Goal: Task Accomplishment & Management: Manage account settings

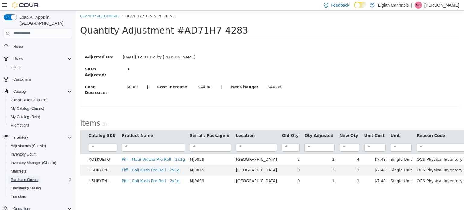
click at [20, 177] on span "Purchase Orders" at bounding box center [24, 179] width 27 height 5
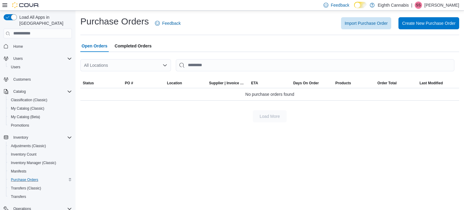
drag, startPoint x: 217, startPoint y: 194, endPoint x: 176, endPoint y: 168, distance: 48.9
click at [217, 194] on div "Purchase Orders Feedback Import Purchase Order Create New Purchase Order Open O…" at bounding box center [269, 110] width 388 height 199
click at [376, 29] on span "Import Purchase Order" at bounding box center [365, 23] width 43 height 12
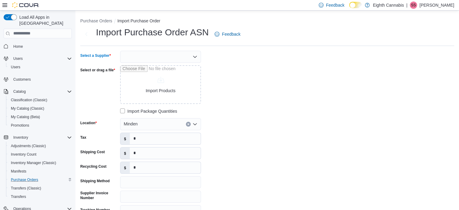
click at [150, 56] on div at bounding box center [160, 57] width 81 height 12
type input "***"
click at [136, 67] on span "OCS" at bounding box center [164, 67] width 66 height 6
click at [142, 123] on div "Minden" at bounding box center [160, 124] width 81 height 12
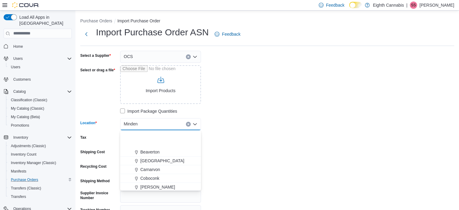
scroll to position [36, 0]
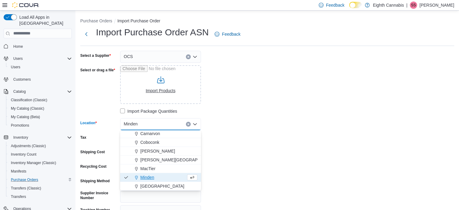
drag, startPoint x: 149, startPoint y: 187, endPoint x: 178, endPoint y: 101, distance: 90.0
click at [149, 187] on span "[GEOGRAPHIC_DATA]" at bounding box center [162, 186] width 44 height 6
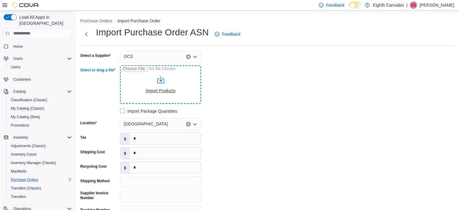
click at [164, 89] on input "Select or drag a file" at bounding box center [160, 84] width 81 height 39
type input "**********"
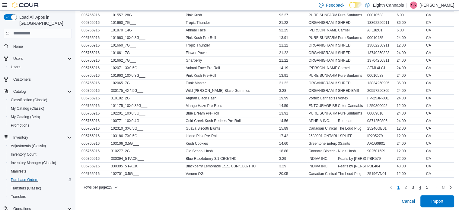
scroll to position [292, 0]
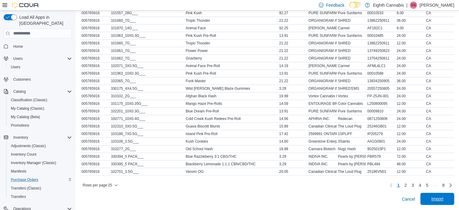
click at [440, 197] on span "Import" at bounding box center [437, 199] width 12 height 6
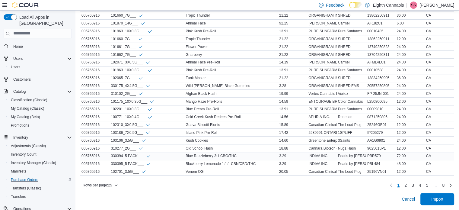
scroll to position [298, 0]
click at [407, 181] on span "2" at bounding box center [406, 185] width 2 height 10
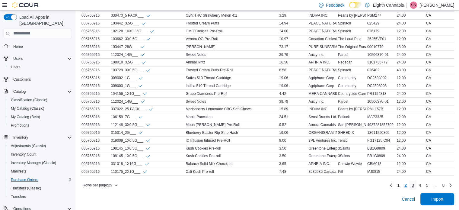
click at [414, 183] on span "3" at bounding box center [413, 185] width 2 height 6
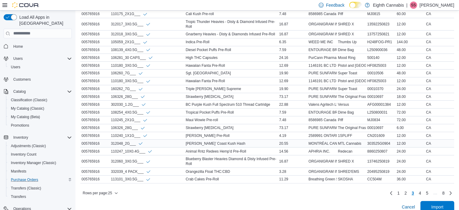
scroll to position [307, 0]
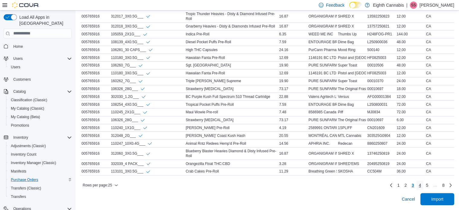
click at [421, 182] on span "4" at bounding box center [420, 185] width 2 height 10
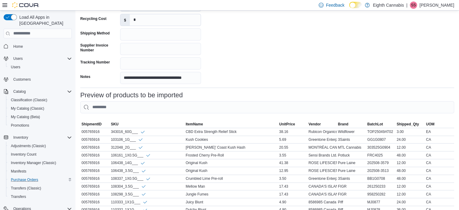
scroll to position [238, 0]
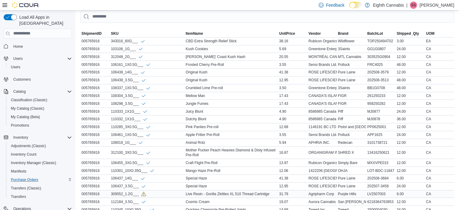
click at [128, 193] on div "309552_1.2G___" at bounding box center [128, 193] width 35 height 5
click at [128, 192] on div "309552_1.2G___" at bounding box center [128, 193] width 35 height 5
copy div "309552_1.2G___"
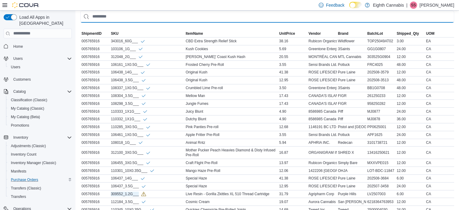
click at [290, 15] on input "This is a search bar. As you type, the results lower in the page will automatic…" at bounding box center [267, 17] width 374 height 12
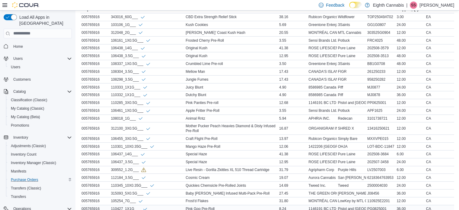
scroll to position [303, 0]
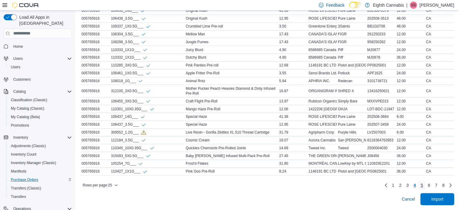
click at [423, 183] on span "5" at bounding box center [422, 185] width 2 height 6
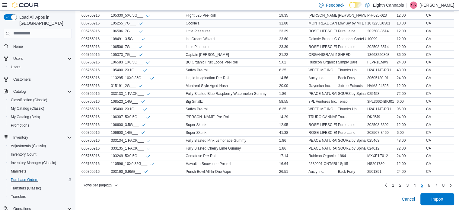
scroll to position [298, 0]
click at [430, 185] on span "6" at bounding box center [429, 185] width 2 height 6
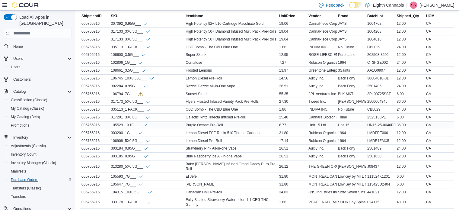
scroll to position [268, 0]
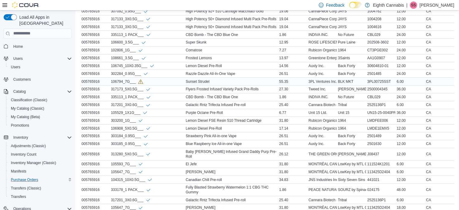
click at [126, 81] on div "106794_7G___" at bounding box center [127, 81] width 32 height 5
copy tr "106794_7G___ ItemName"
click at [261, 68] on div "Lemon Diesel Pre-Roll" at bounding box center [231, 65] width 94 height 7
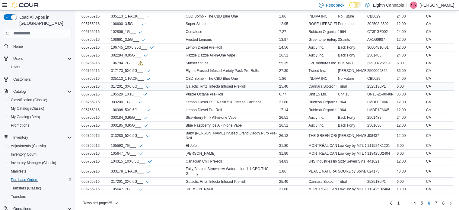
scroll to position [303, 0]
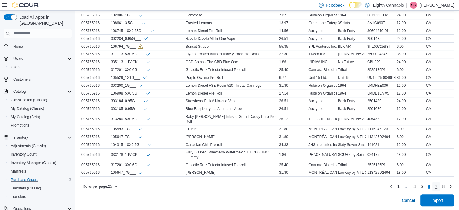
click at [437, 184] on span "7" at bounding box center [436, 186] width 2 height 6
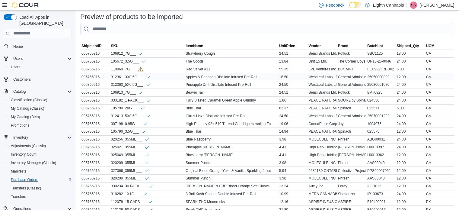
scroll to position [178, 0]
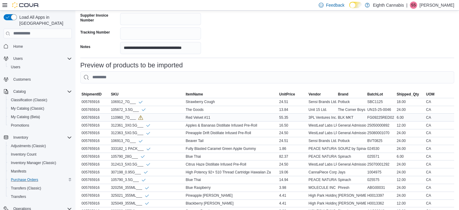
click at [120, 118] on div "110960_7G___" at bounding box center [127, 117] width 32 height 5
copy tr "110960_7G___ ItemName"
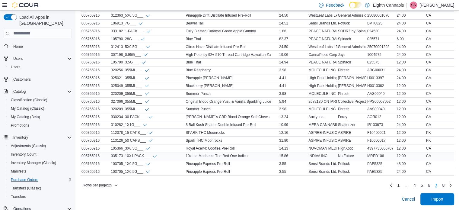
scroll to position [298, 0]
click at [447, 185] on link "8" at bounding box center [443, 185] width 7 height 10
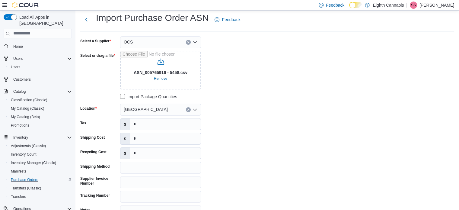
scroll to position [0, 0]
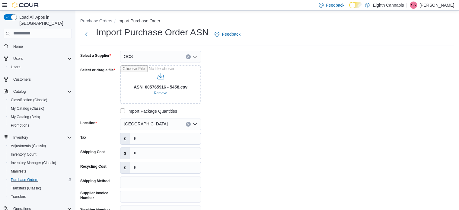
click at [98, 21] on button "Purchase Orders" at bounding box center [96, 20] width 32 height 5
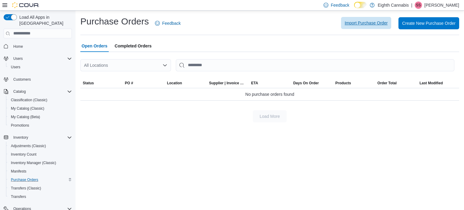
click at [373, 21] on span "Import Purchase Order" at bounding box center [365, 23] width 43 height 6
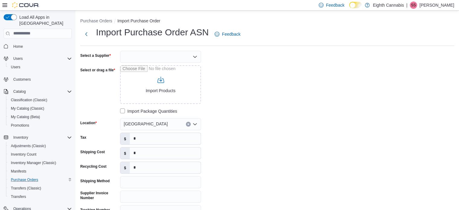
click at [160, 58] on div at bounding box center [160, 57] width 81 height 12
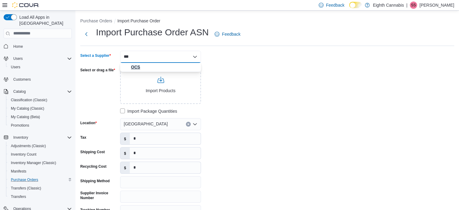
type input "***"
click at [136, 63] on button "OCS" at bounding box center [160, 67] width 81 height 9
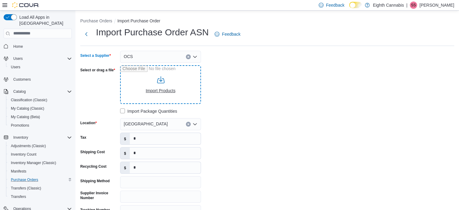
click at [155, 92] on input "Select or drag a file" at bounding box center [160, 84] width 81 height 39
type input "**********"
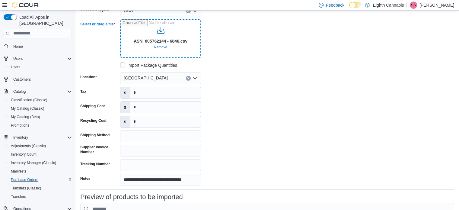
scroll to position [151, 0]
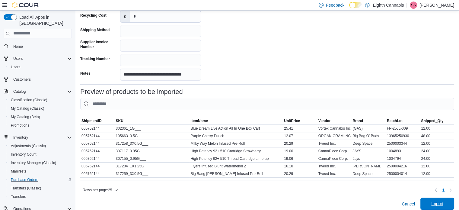
click at [440, 206] on span "Import" at bounding box center [437, 203] width 12 height 6
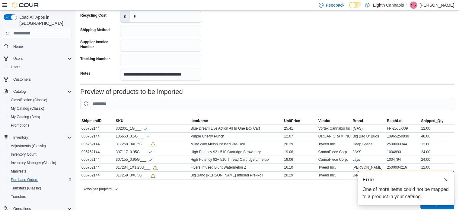
scroll to position [0, 0]
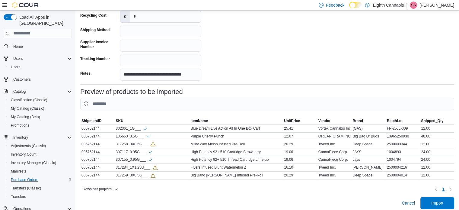
drag, startPoint x: 369, startPoint y: 41, endPoint x: 220, endPoint y: 114, distance: 165.8
click at [135, 143] on div "317258_3X0.5G___" at bounding box center [136, 143] width 40 height 5
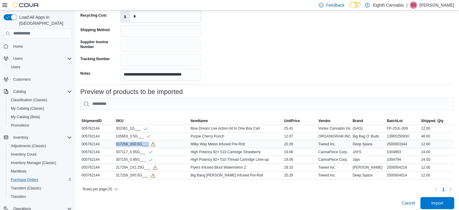
copy tr "317258_3X0.5G___ ItemName"
drag, startPoint x: 325, startPoint y: 50, endPoint x: 184, endPoint y: 120, distance: 158.0
click at [129, 166] on div "317284_1X1.25G___" at bounding box center [137, 167] width 42 height 5
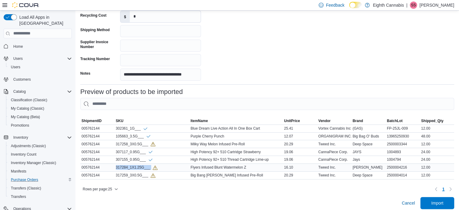
click at [129, 166] on div "317284_1X1.25G___" at bounding box center [137, 167] width 42 height 5
copy tr "317284_1X1.25G___ ItemName"
click at [136, 174] on div "317259_3X0.5G___" at bounding box center [136, 175] width 40 height 5
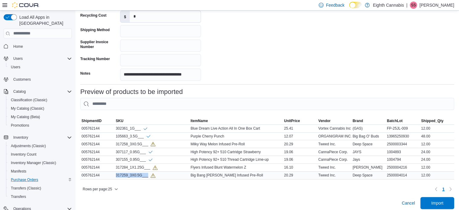
copy div "317259_3X0.5G___"
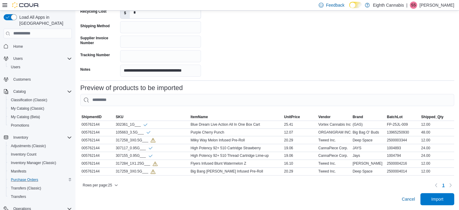
click at [199, 196] on div "Cancel Import" at bounding box center [267, 199] width 374 height 12
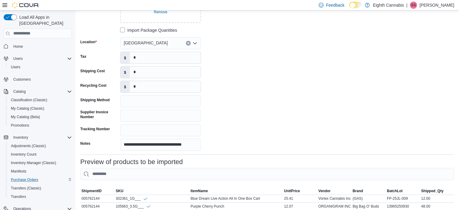
scroll to position [8, 0]
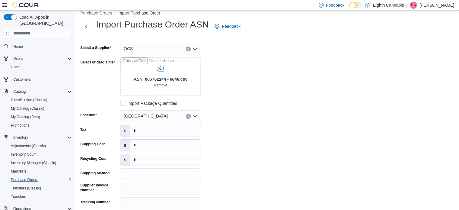
click at [296, 85] on div "**********" at bounding box center [267, 133] width 374 height 181
click at [165, 87] on span "Remove" at bounding box center [161, 85] width 14 height 5
click at [165, 82] on input "Select or drag a file" at bounding box center [160, 76] width 81 height 39
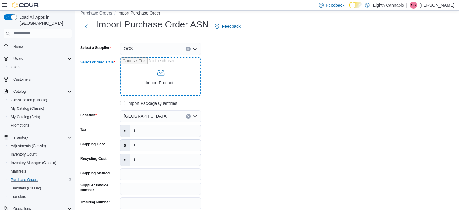
type input "**********"
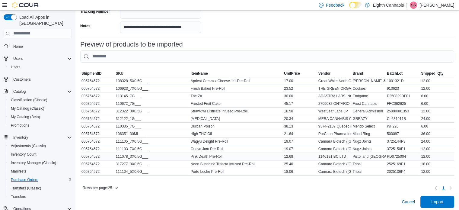
scroll to position [204, 0]
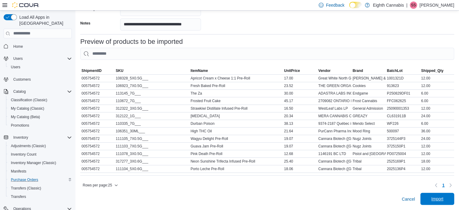
click at [445, 195] on span "Import" at bounding box center [437, 199] width 27 height 12
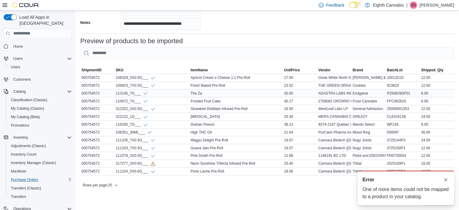
scroll to position [0, 0]
click at [136, 161] on div "317277_3X0.6G___" at bounding box center [136, 163] width 40 height 5
copy tr "317277_3X0.6G___ ItemName"
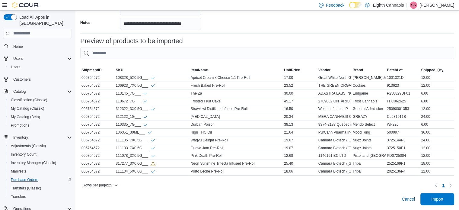
click at [326, 37] on div "Preview of products to be imported" at bounding box center [267, 40] width 374 height 7
click at [159, 189] on div "Rows per page : 25 Page 1 of 1 1" at bounding box center [267, 185] width 374 height 10
click at [238, 191] on div "**********" at bounding box center [267, 27] width 374 height 356
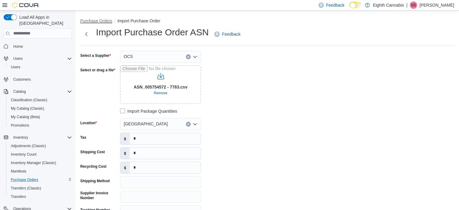
click at [101, 23] on button "Purchase Orders" at bounding box center [96, 20] width 32 height 5
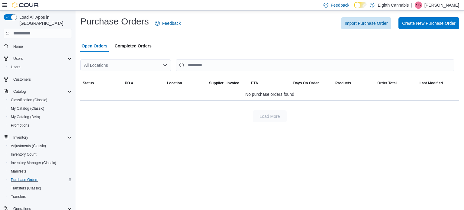
click at [233, 202] on div "Purchase Orders Feedback Import Purchase Order Create New Purchase Order Open O…" at bounding box center [269, 110] width 388 height 199
drag, startPoint x: 39, startPoint y: 157, endPoint x: 46, endPoint y: 152, distance: 8.2
click at [39, 160] on span "Inventory Manager (Classic)" at bounding box center [33, 162] width 45 height 5
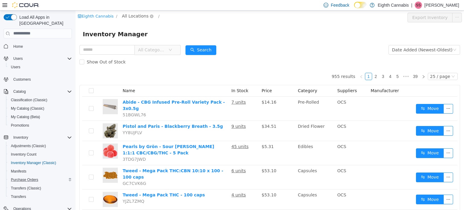
click at [135, 16] on span "All Locations" at bounding box center [135, 15] width 27 height 7
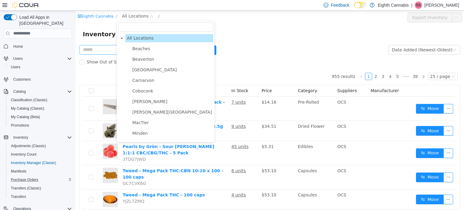
click at [90, 56] on label "Show Out of Stock" at bounding box center [103, 62] width 49 height 12
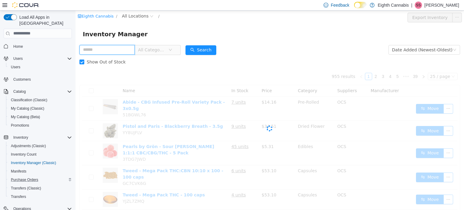
click at [93, 50] on input "text" at bounding box center [106, 50] width 55 height 10
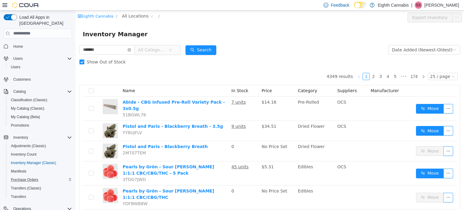
click at [84, 61] on span "Show Out of Stock" at bounding box center [106, 61] width 44 height 5
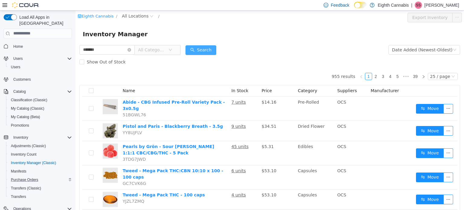
click at [216, 51] on button "Search" at bounding box center [200, 50] width 31 height 10
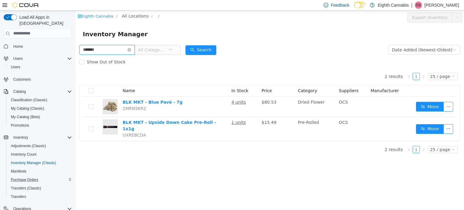
click at [100, 48] on input "*******" at bounding box center [106, 50] width 55 height 10
type input "******"
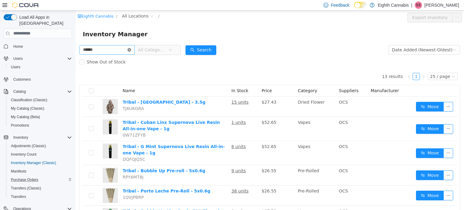
click at [131, 49] on icon "icon: close-circle" at bounding box center [129, 50] width 4 height 4
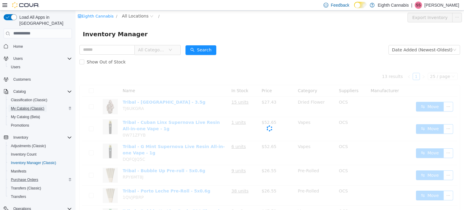
click at [23, 106] on span "My Catalog (Classic)" at bounding box center [28, 108] width 34 height 5
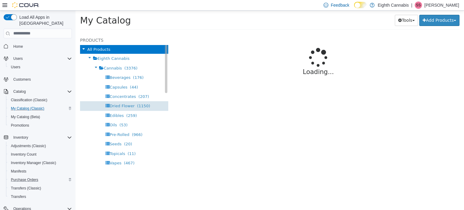
select select "**********"
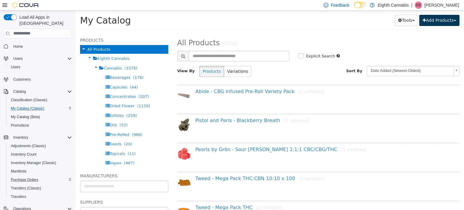
click at [434, 24] on button "Add Products" at bounding box center [439, 19] width 40 height 11
click at [433, 39] on link "Bulk Import New Products" at bounding box center [425, 40] width 67 height 8
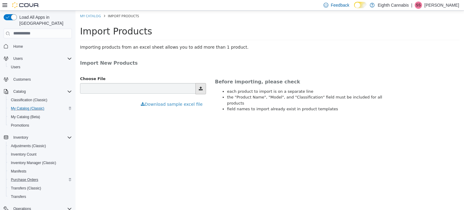
type input "**********"
